Goal: Transaction & Acquisition: Purchase product/service

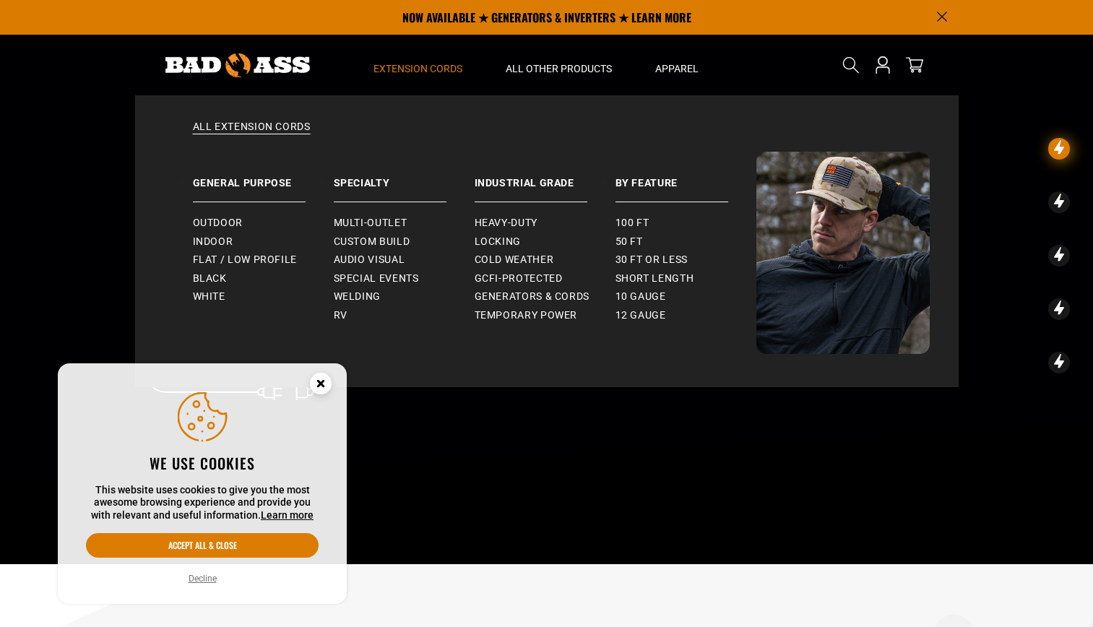
click at [421, 61] on summary "Extension Cords" at bounding box center [418, 65] width 132 height 61
click at [230, 218] on span "Outdoor" at bounding box center [218, 223] width 50 height 13
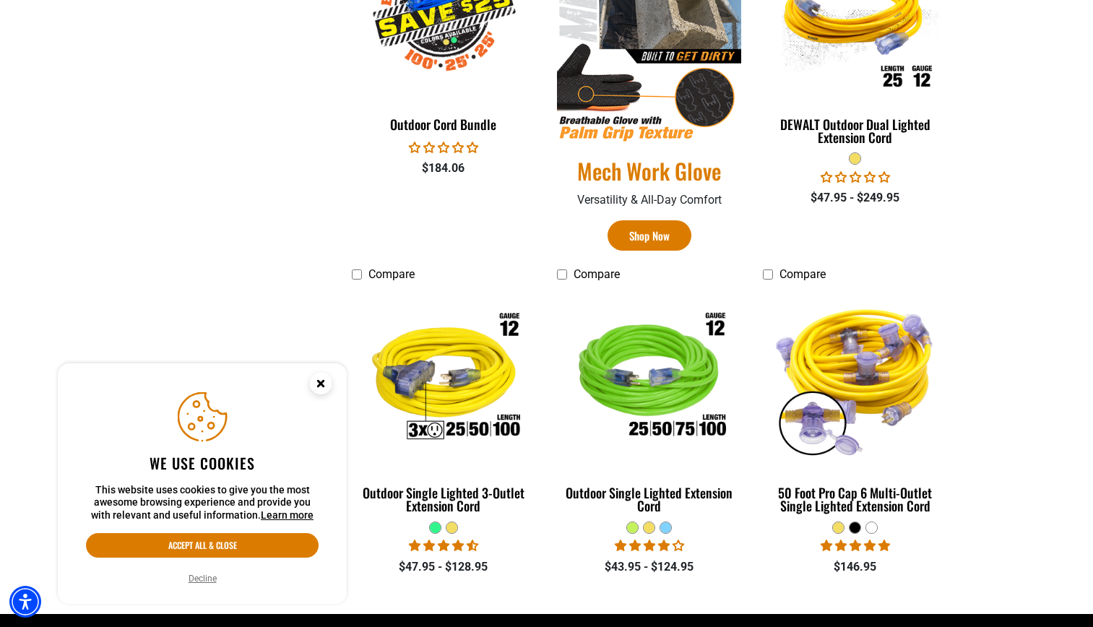
scroll to position [869, 0]
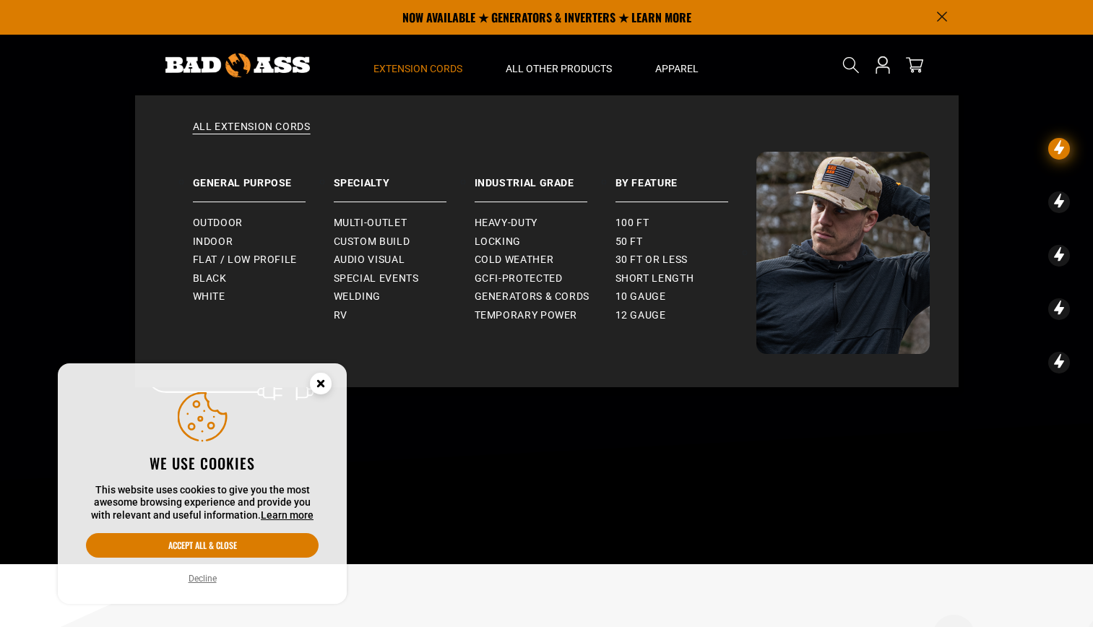
drag, startPoint x: 0, startPoint y: 0, endPoint x: 434, endPoint y: 70, distance: 439.2
click at [434, 70] on span "Extension Cords" at bounding box center [418, 68] width 89 height 13
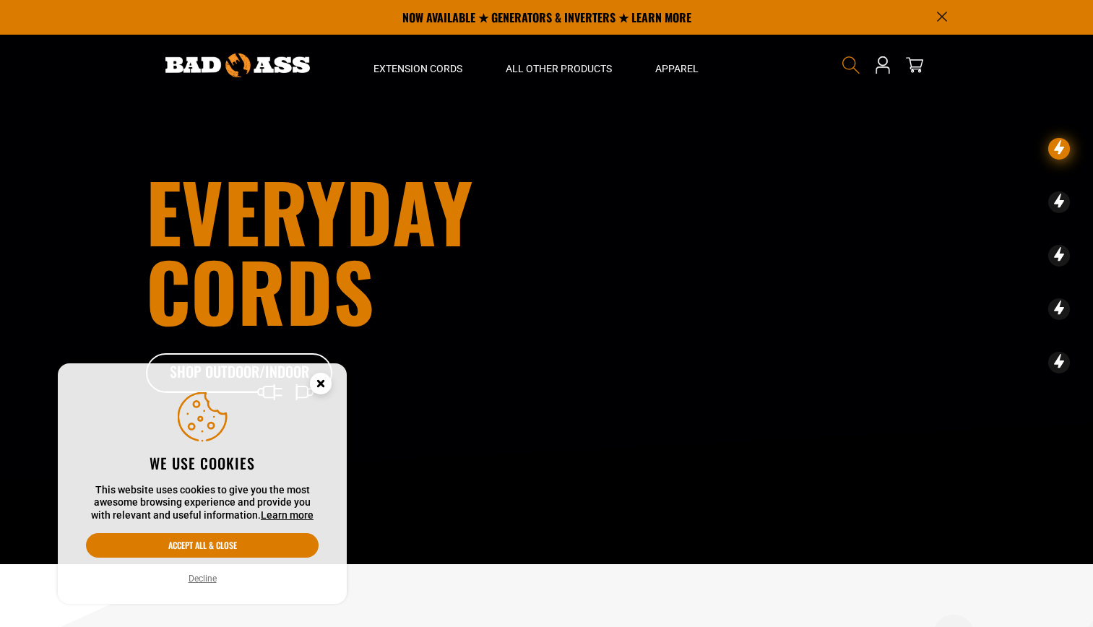
click at [848, 62] on icon "Search" at bounding box center [851, 65] width 19 height 19
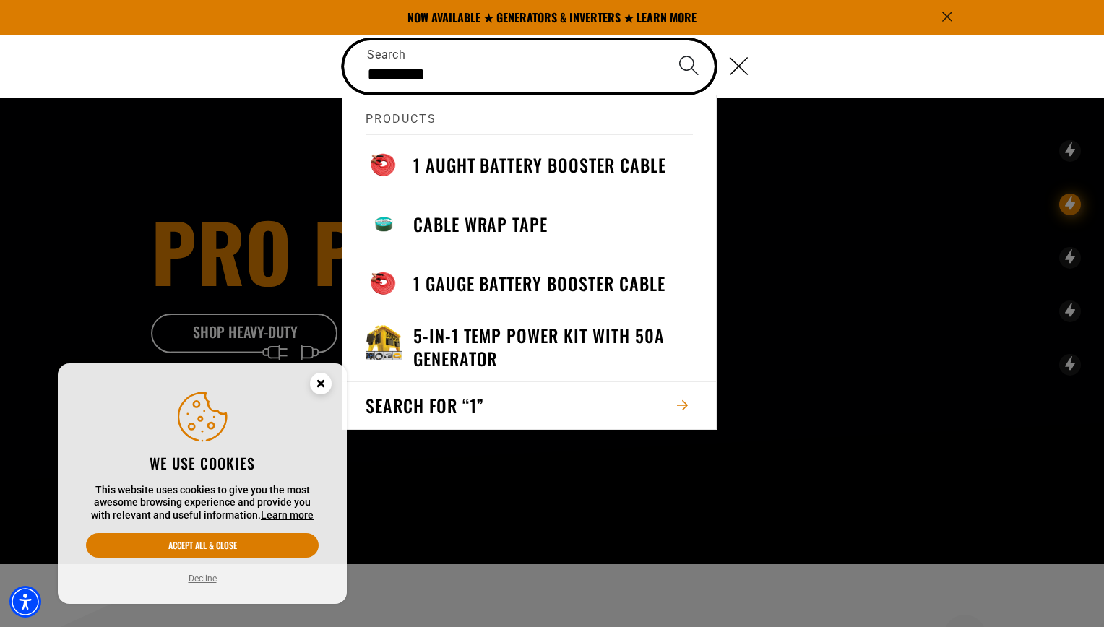
type input "********"
click at [663, 40] on button "Search" at bounding box center [688, 65] width 51 height 51
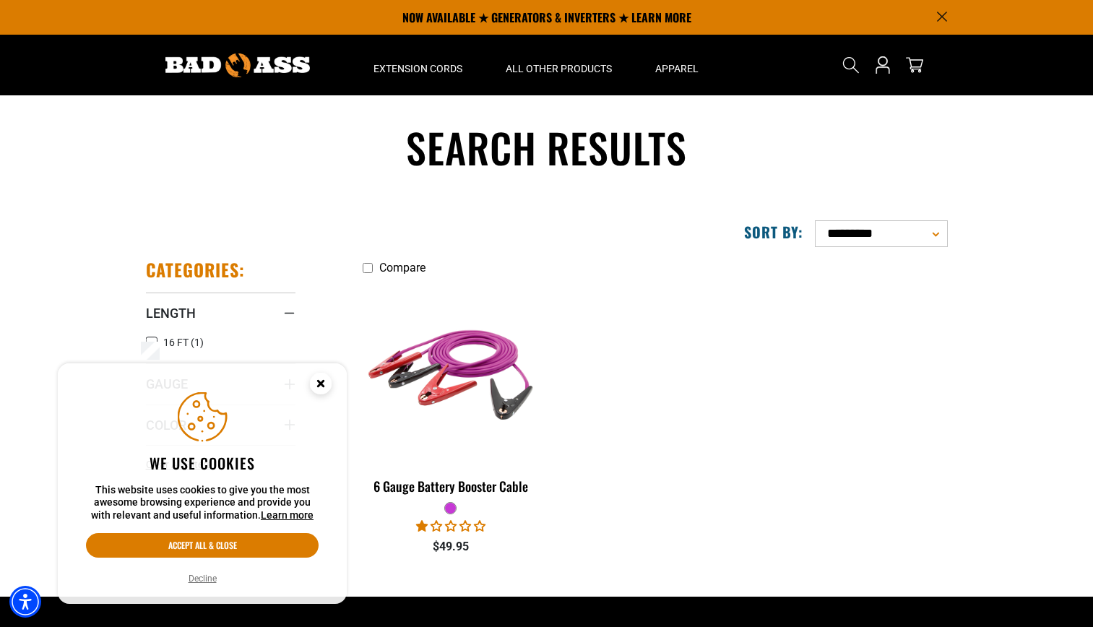
click at [321, 384] on icon "Cookie Consent" at bounding box center [320, 383] width 5 height 5
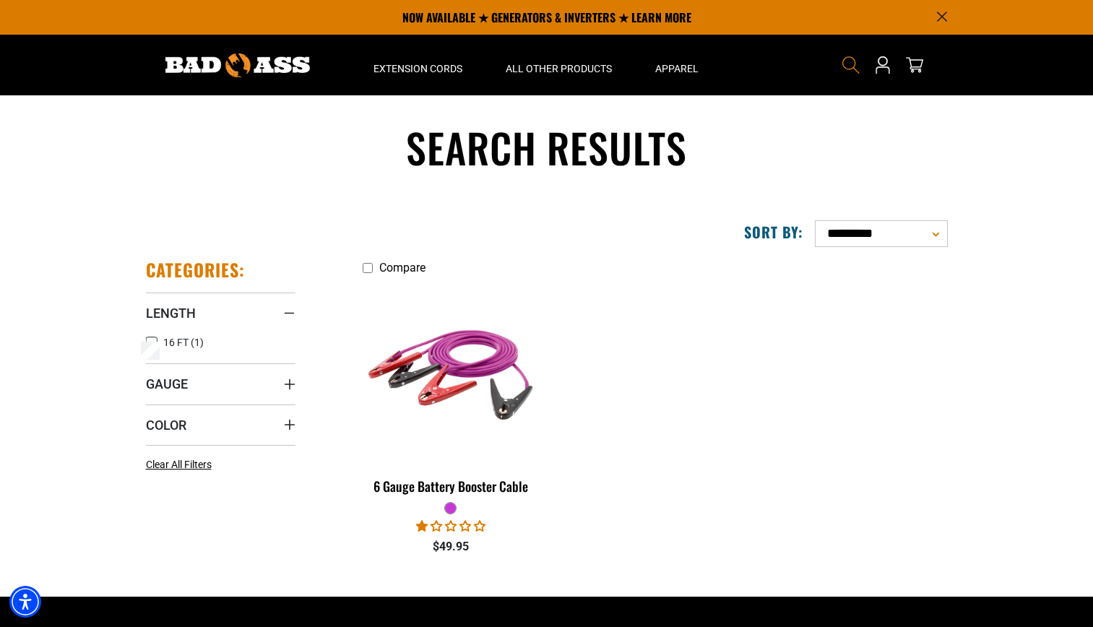
click at [850, 58] on icon "Search" at bounding box center [851, 65] width 19 height 19
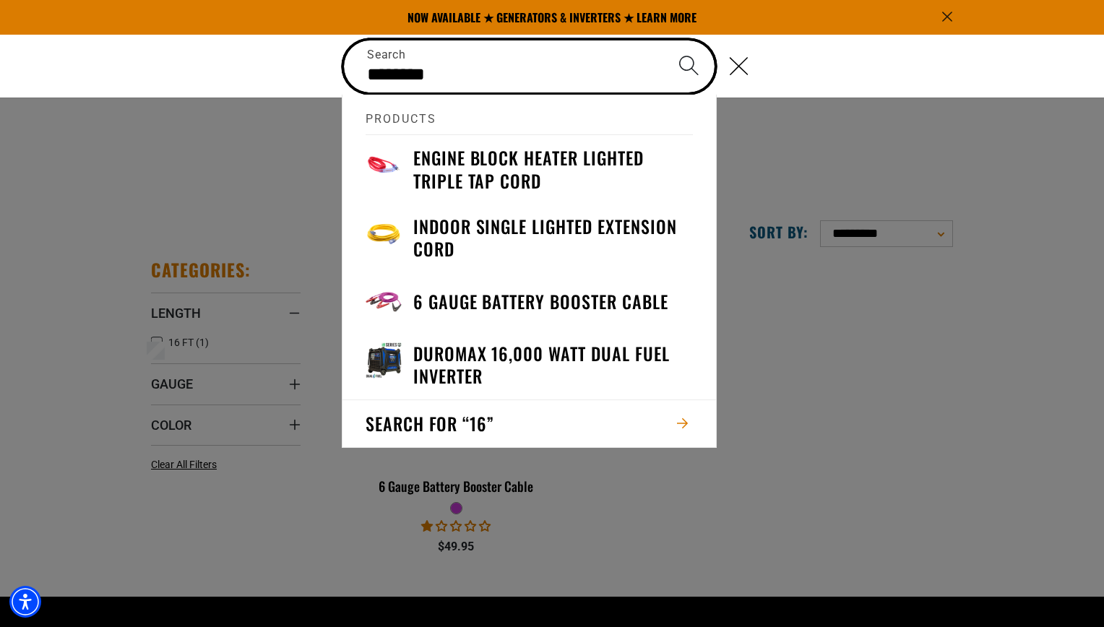
type input "********"
click at [663, 40] on button "Search" at bounding box center [688, 65] width 51 height 51
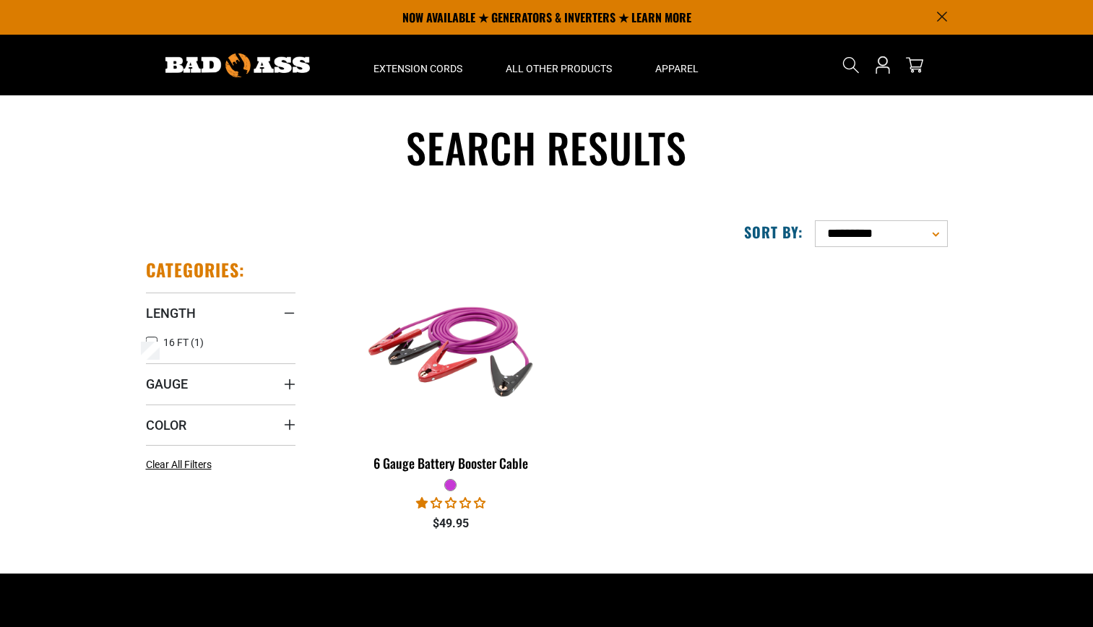
click at [622, 512] on ul "6 Gauge Battery Booster Cable 1 review $49.95" at bounding box center [650, 403] width 596 height 289
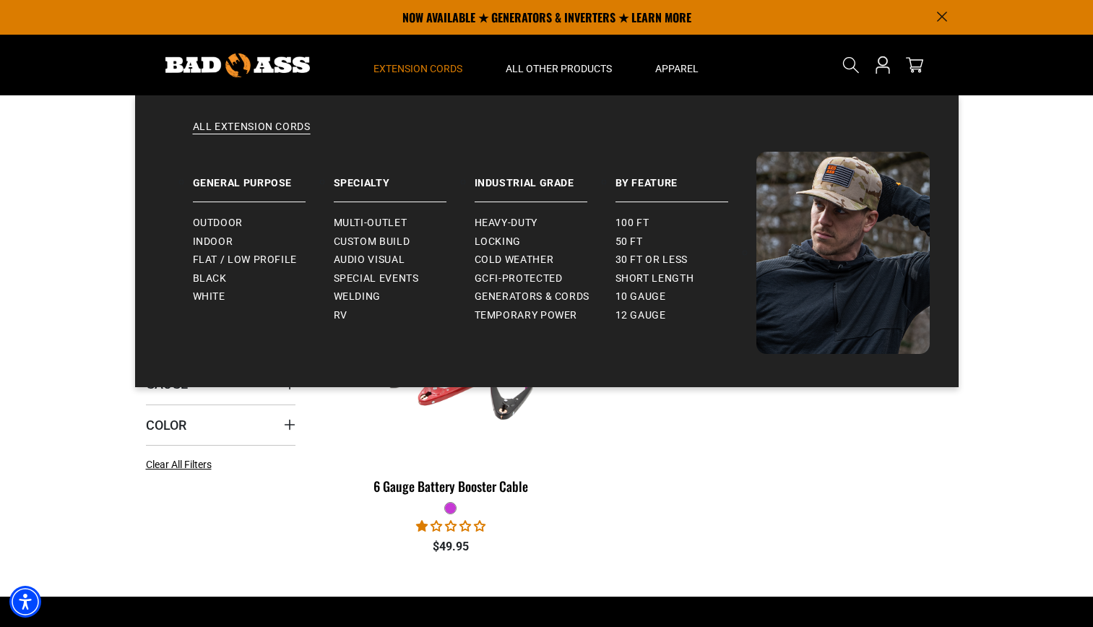
click at [413, 70] on span "Extension Cords" at bounding box center [418, 68] width 89 height 13
click at [208, 217] on span "Outdoor" at bounding box center [218, 223] width 50 height 13
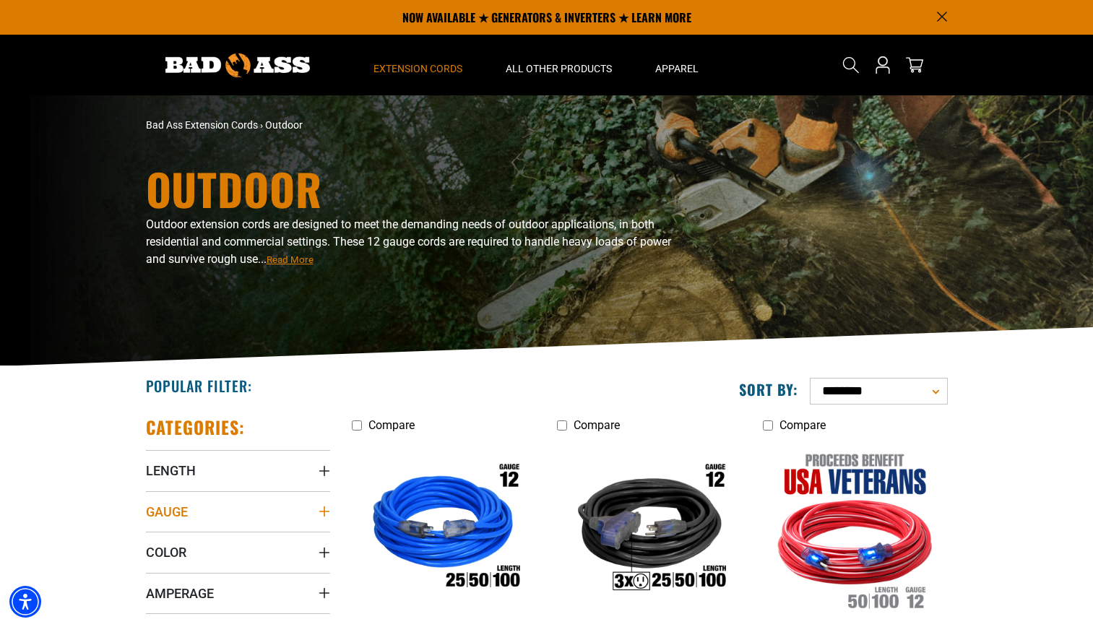
click at [324, 513] on icon "Gauge" at bounding box center [324, 512] width 10 height 10
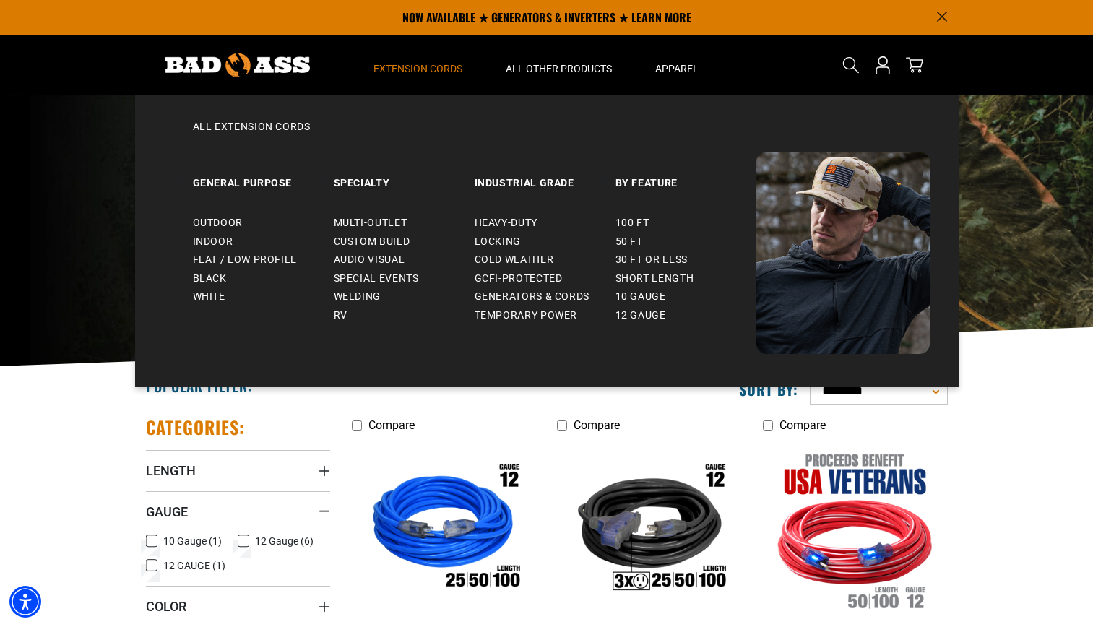
click at [413, 72] on span "Extension Cords" at bounding box center [418, 68] width 89 height 13
click at [218, 233] on link "Indoor" at bounding box center [263, 242] width 141 height 19
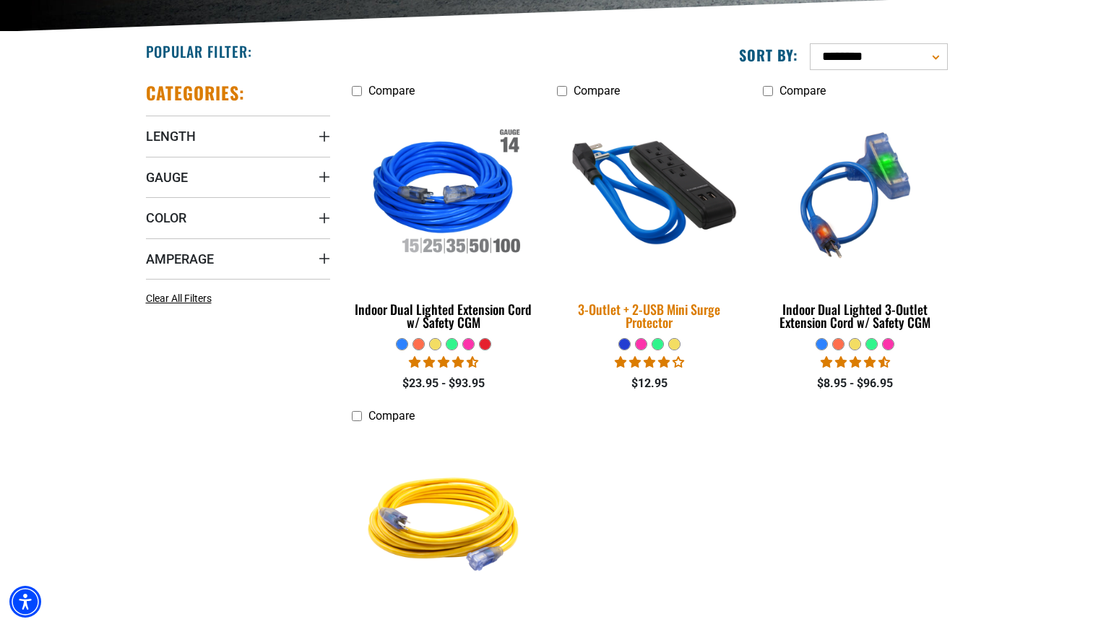
scroll to position [335, 0]
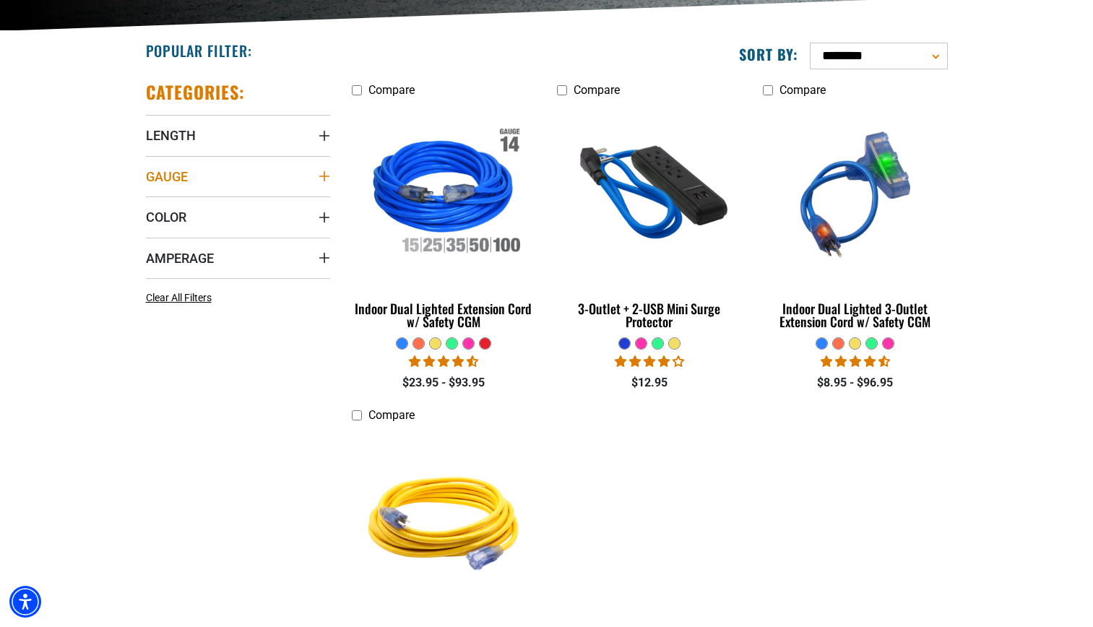
click at [328, 179] on icon "Gauge" at bounding box center [325, 177] width 12 height 12
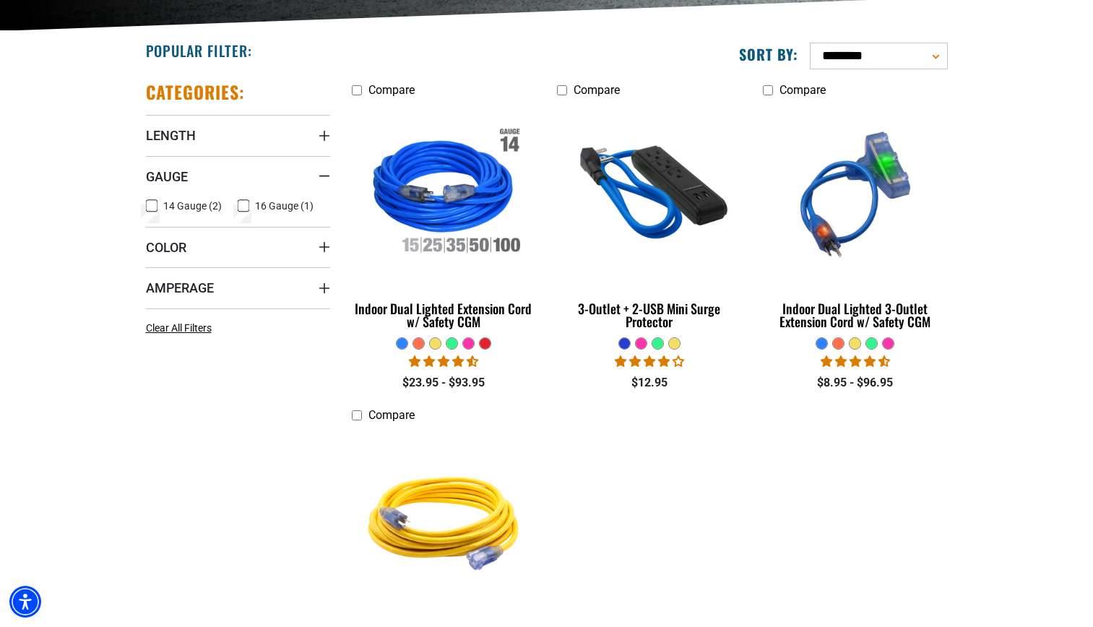
click at [240, 205] on icon at bounding box center [244, 206] width 12 height 19
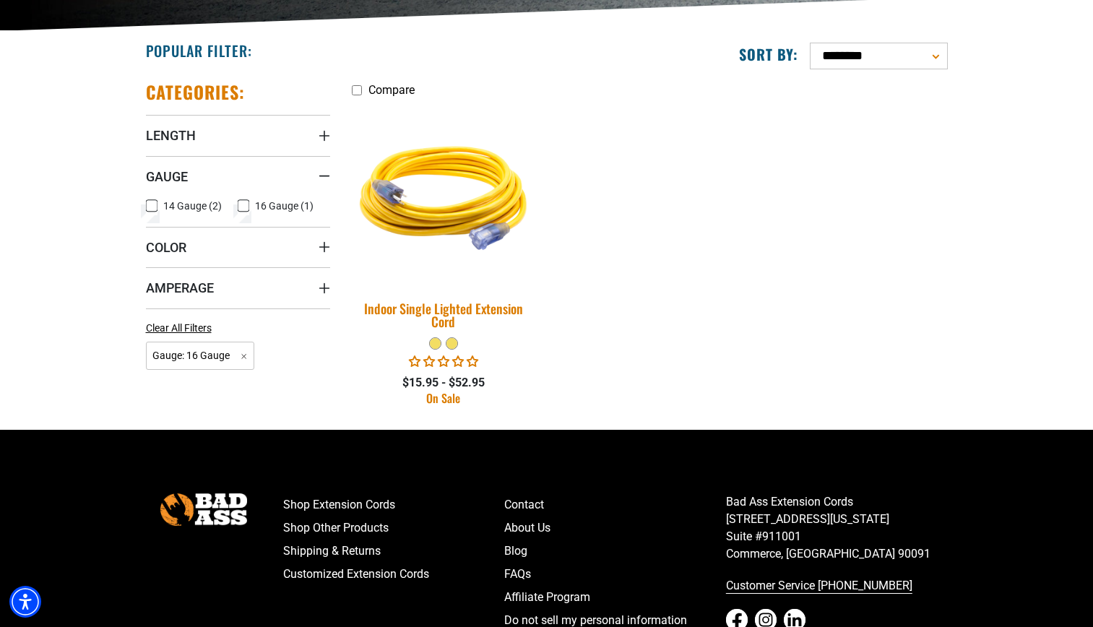
drag, startPoint x: 483, startPoint y: 228, endPoint x: 477, endPoint y: 192, distance: 37.4
click at [477, 192] on img at bounding box center [444, 194] width 202 height 185
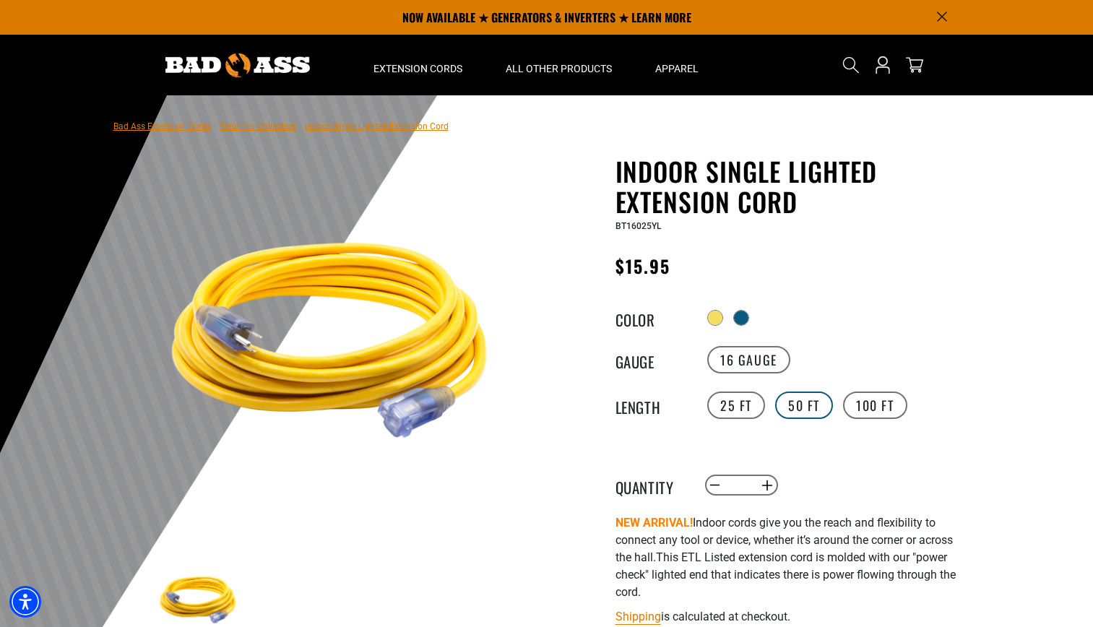
click at [812, 408] on label "50 FT" at bounding box center [804, 405] width 58 height 27
